Goal: Information Seeking & Learning: Find specific fact

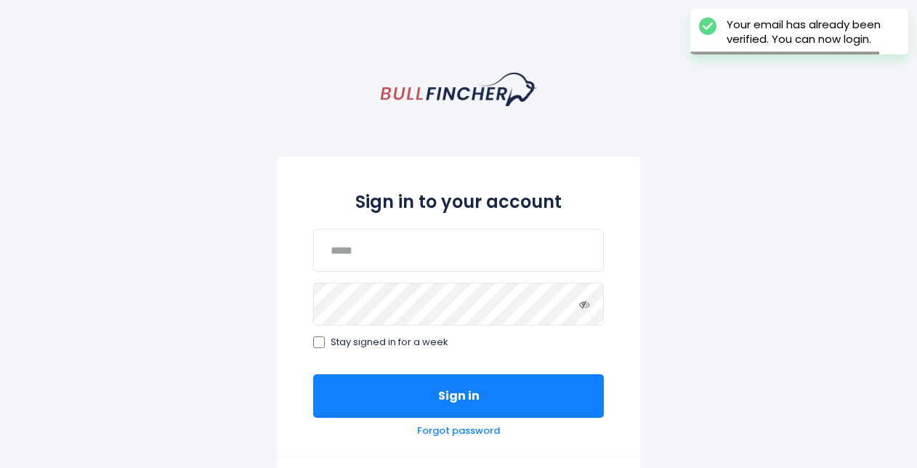
click at [415, 273] on div "Sign in to your account Stay signed in for a week Sign in Forgot password" at bounding box center [458, 306] width 363 height 299
click at [386, 256] on input "email" at bounding box center [458, 250] width 291 height 43
type input "*"
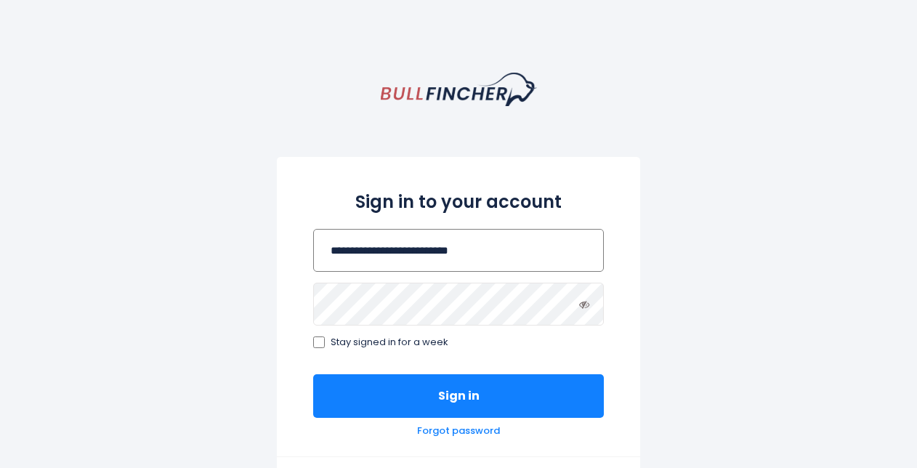
type input "**********"
click at [313, 374] on button "Sign in" at bounding box center [458, 396] width 291 height 44
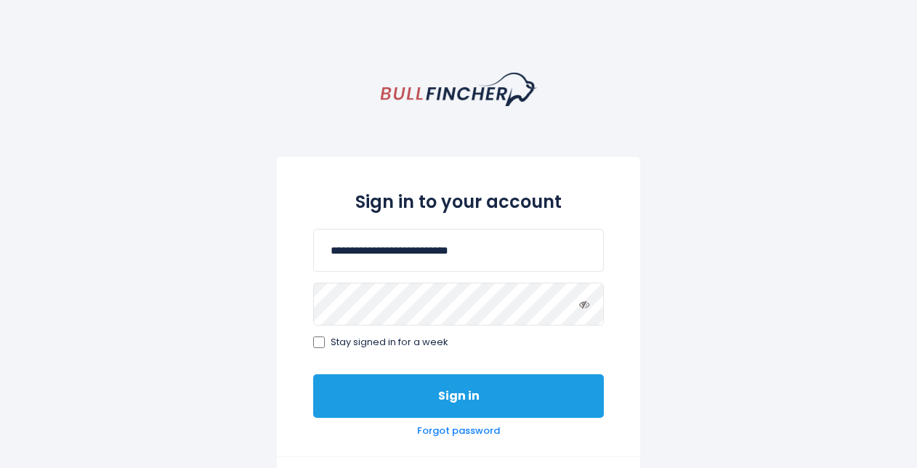
click at [358, 397] on button "Sign in" at bounding box center [458, 396] width 291 height 44
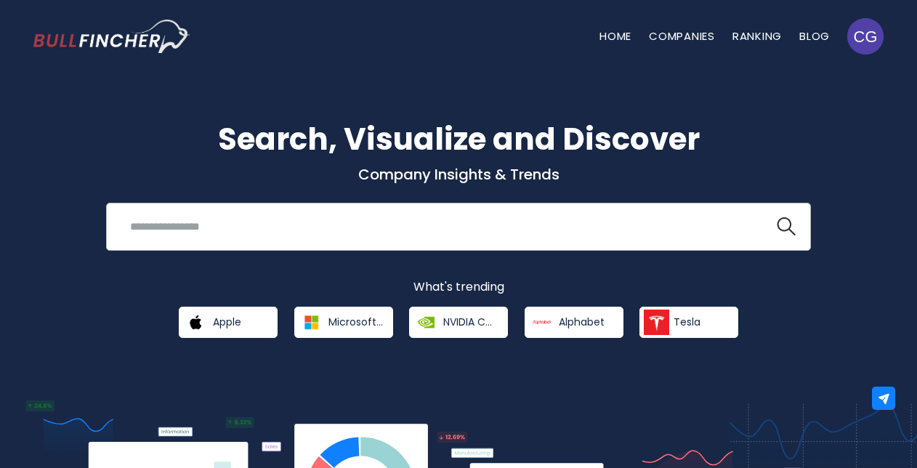
click at [237, 224] on input "search" at bounding box center [440, 226] width 638 height 27
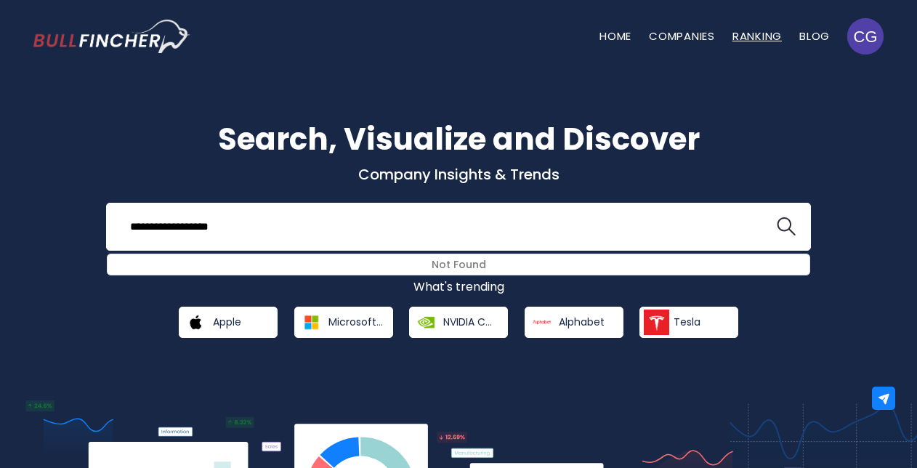
type input "**********"
click at [744, 42] on link "Ranking" at bounding box center [756, 35] width 49 height 15
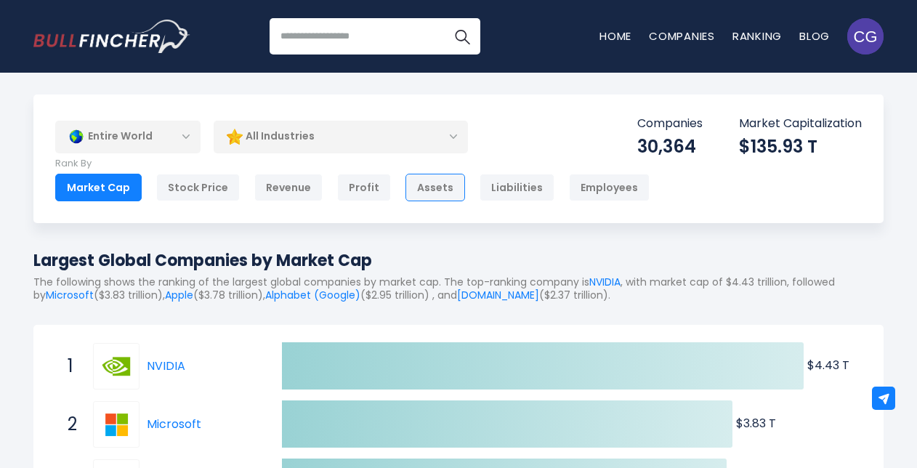
click at [436, 187] on div "Assets" at bounding box center [435, 188] width 60 height 28
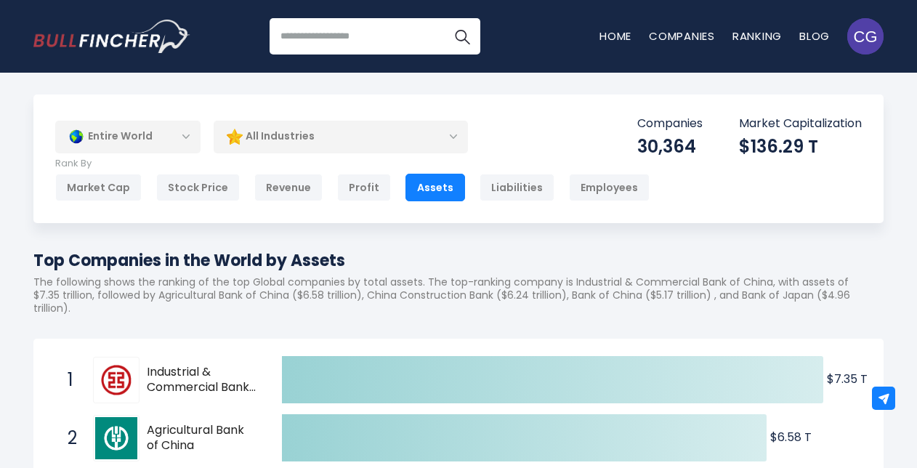
click at [173, 139] on div "Entire World" at bounding box center [127, 136] width 145 height 33
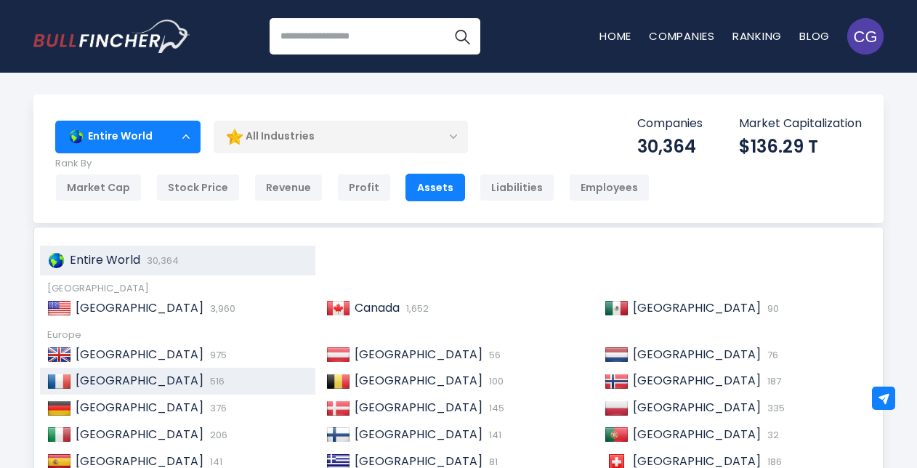
click at [85, 378] on span "[GEOGRAPHIC_DATA]" at bounding box center [140, 380] width 128 height 17
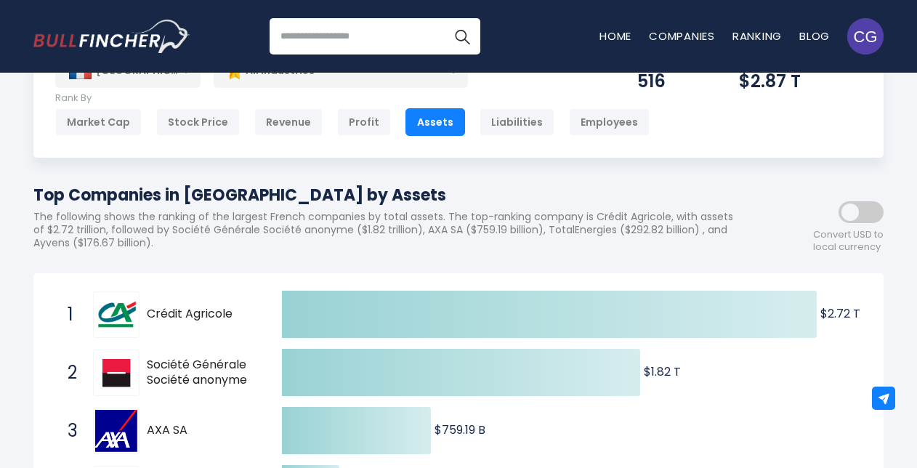
scroll to position [20, 0]
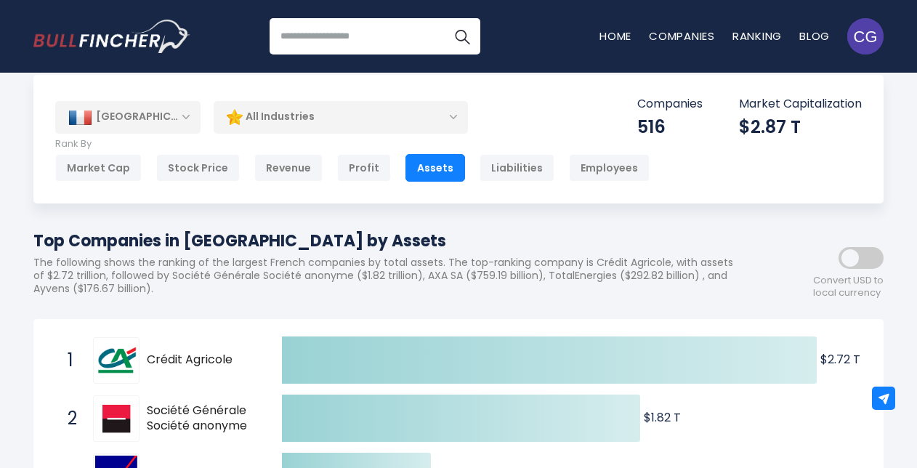
click at [446, 123] on div "All Industries" at bounding box center [341, 116] width 254 height 33
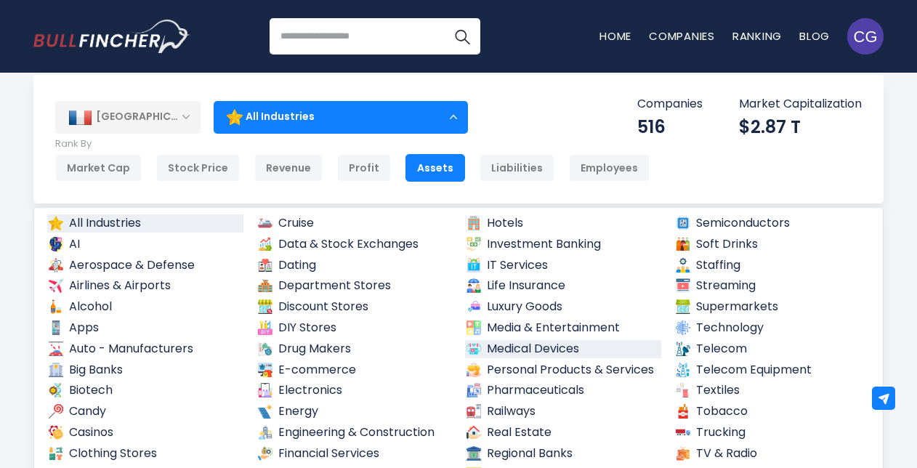
scroll to position [10, 0]
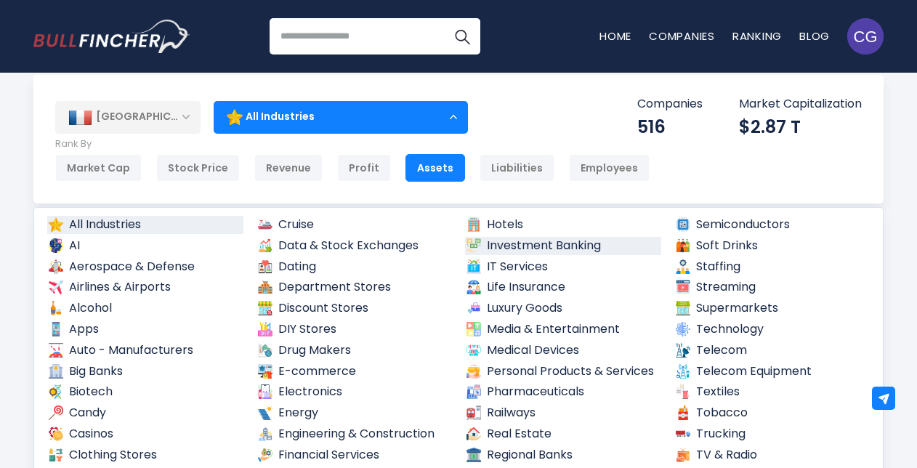
click at [503, 240] on link "Investment Banking" at bounding box center [563, 246] width 196 height 18
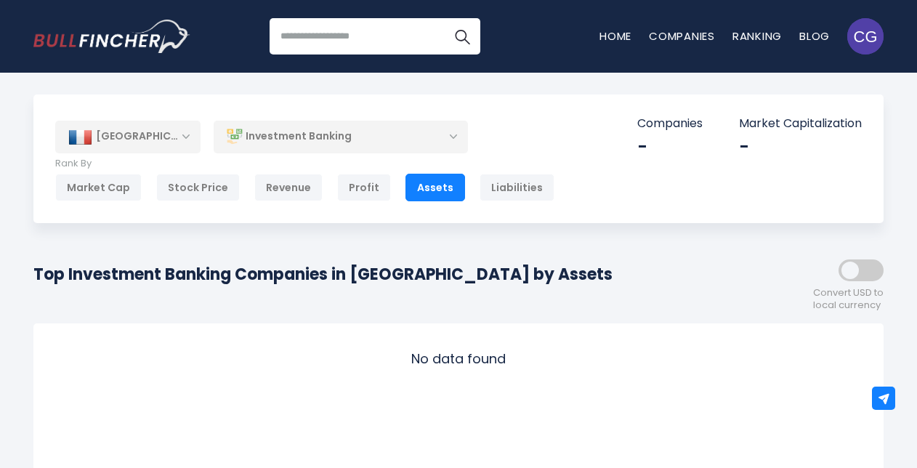
click at [444, 145] on div "Investment Banking" at bounding box center [341, 136] width 254 height 33
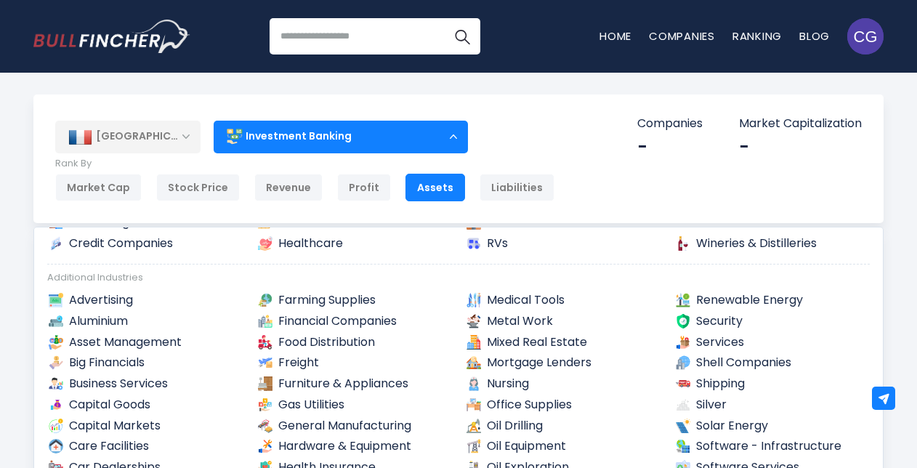
scroll to position [304, 0]
click at [124, 338] on link "Asset Management" at bounding box center [145, 342] width 196 height 18
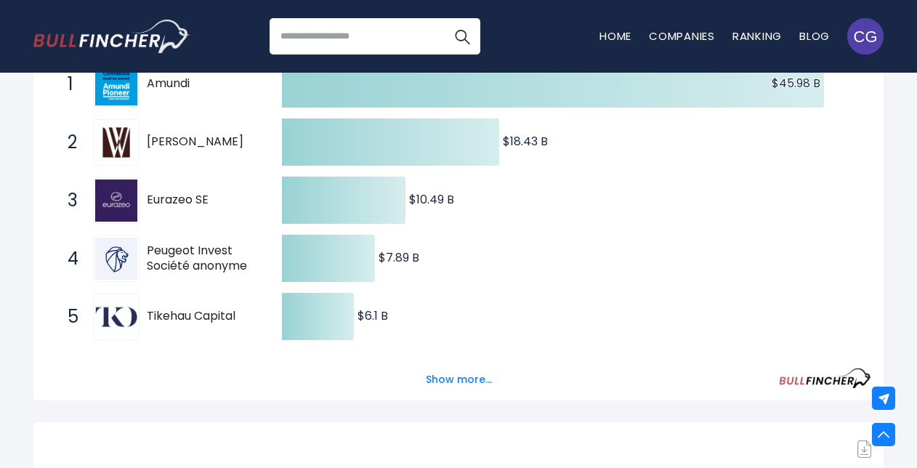
scroll to position [295, 0]
click at [458, 379] on button "Show more..." at bounding box center [459, 380] width 84 height 24
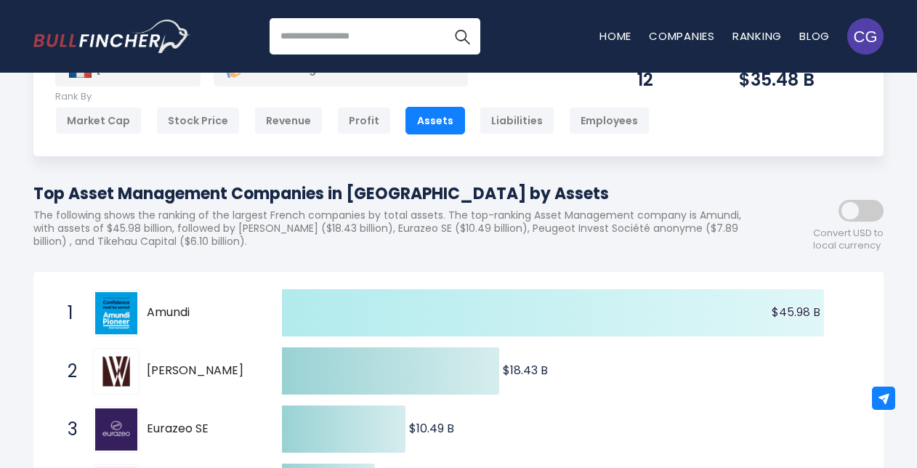
scroll to position [0, 0]
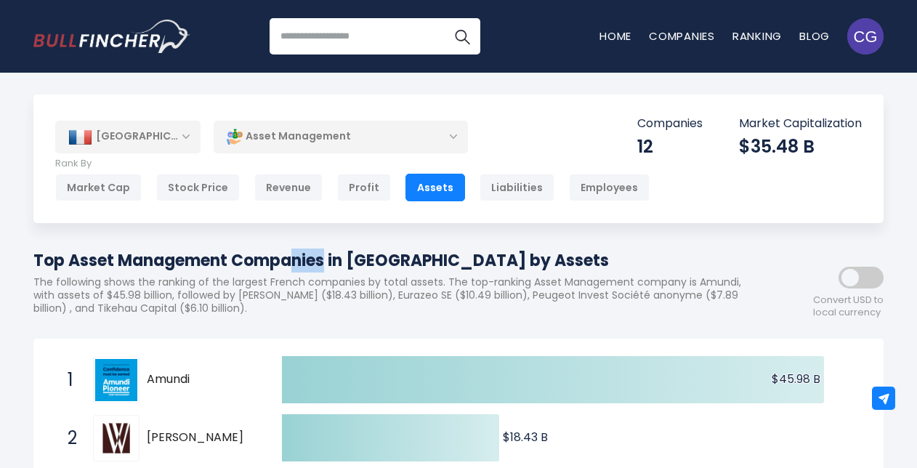
drag, startPoint x: 101, startPoint y: 263, endPoint x: 74, endPoint y: 247, distance: 31.3
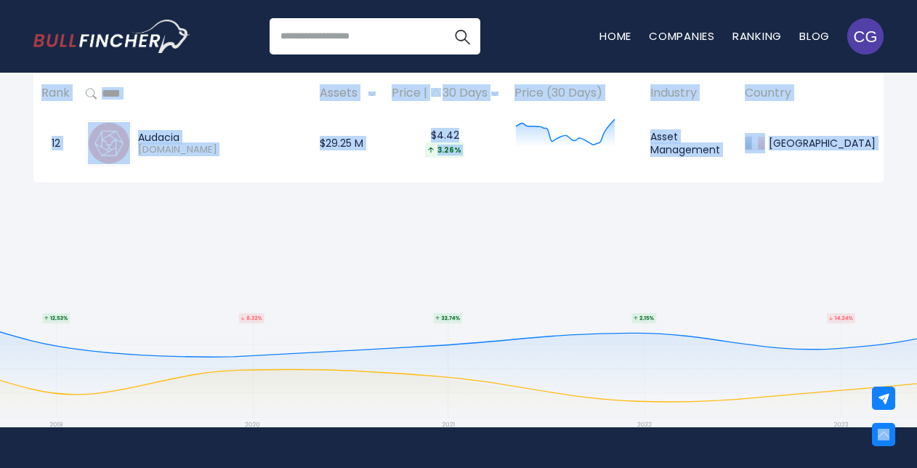
scroll to position [1833, 0]
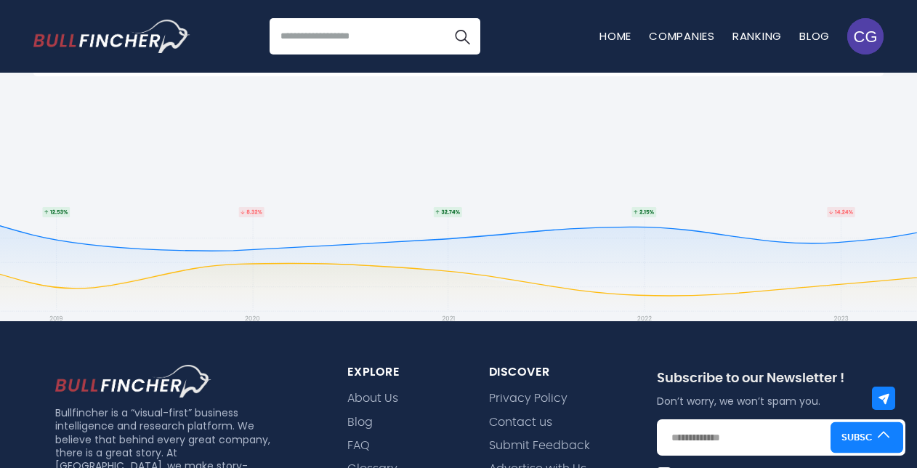
drag, startPoint x: 74, startPoint y: 247, endPoint x: 574, endPoint y: 160, distance: 507.2
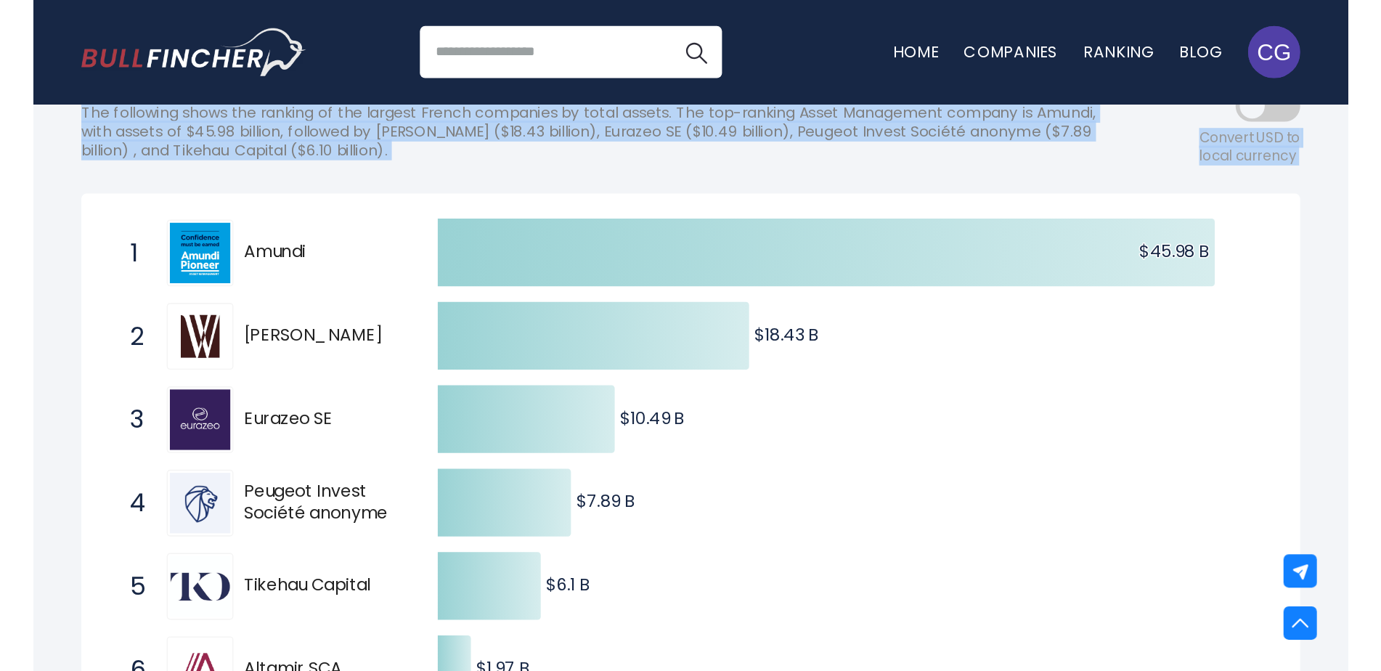
scroll to position [0, 0]
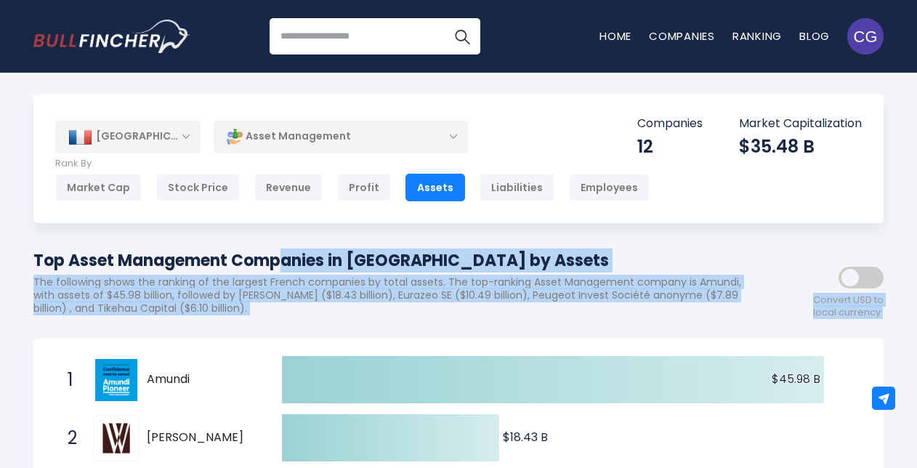
click at [786, 250] on div "Top Asset Management Companies in [GEOGRAPHIC_DATA] by Assets The following sho…" at bounding box center [458, 287] width 850 height 78
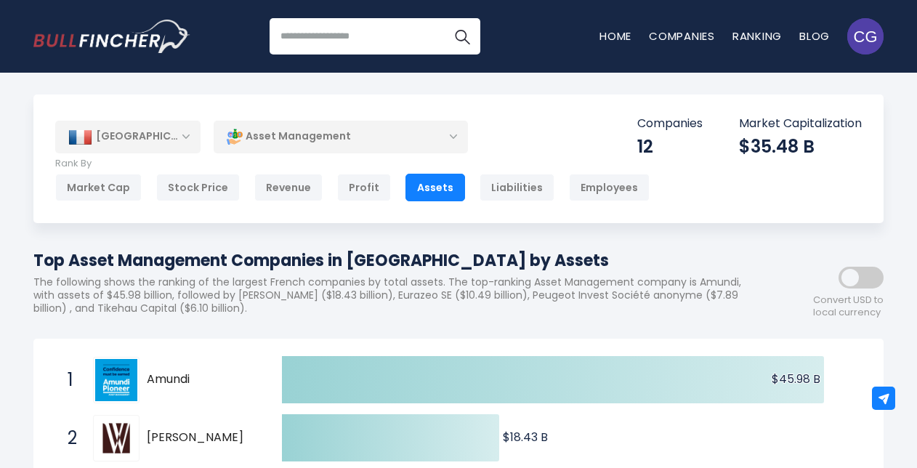
click at [739, 151] on div "$35.48 B" at bounding box center [800, 146] width 123 height 23
click at [697, 323] on div "Top Asset Management Companies in [GEOGRAPHIC_DATA] by Assets The following sho…" at bounding box center [392, 287] width 719 height 78
click at [832, 313] on span "Convert USD to local currency" at bounding box center [848, 306] width 70 height 25
